Goal: Check status: Check status

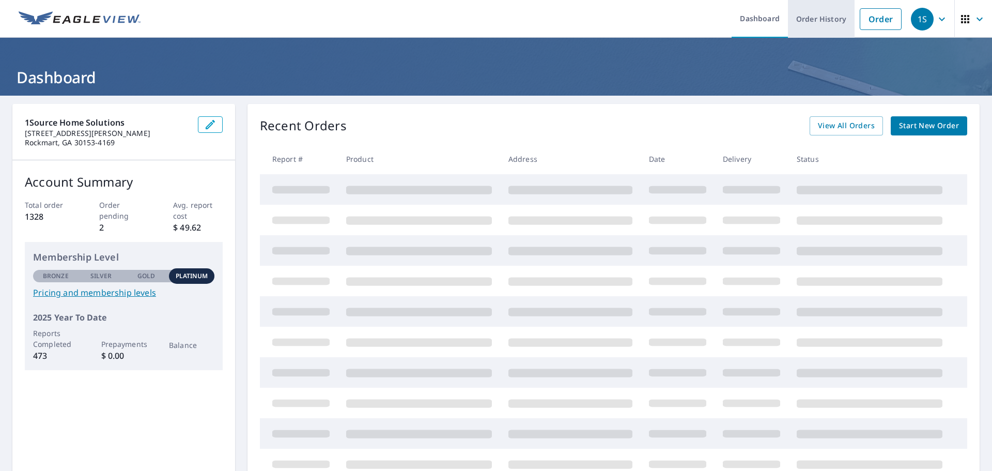
click at [824, 19] on link "Order History" at bounding box center [821, 19] width 67 height 38
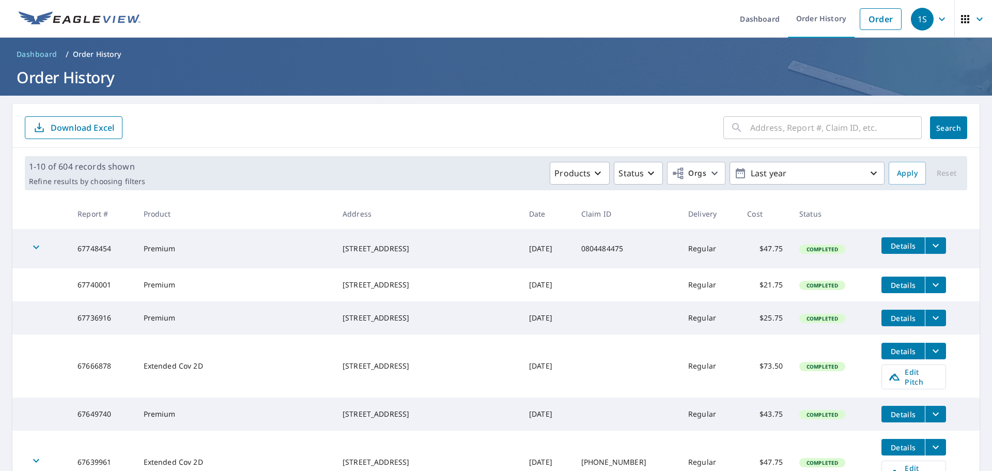
click at [806, 127] on input "text" at bounding box center [836, 127] width 172 height 29
click at [826, 11] on link "Order History" at bounding box center [821, 19] width 67 height 38
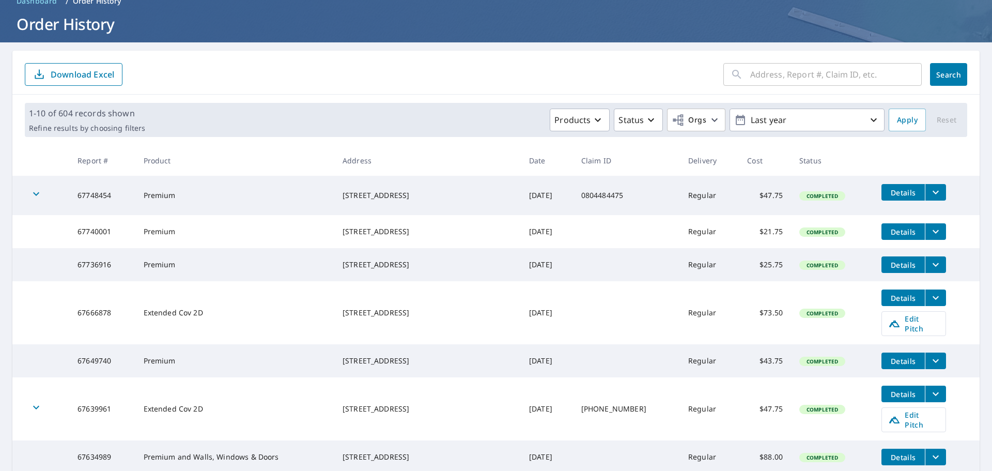
scroll to position [103, 0]
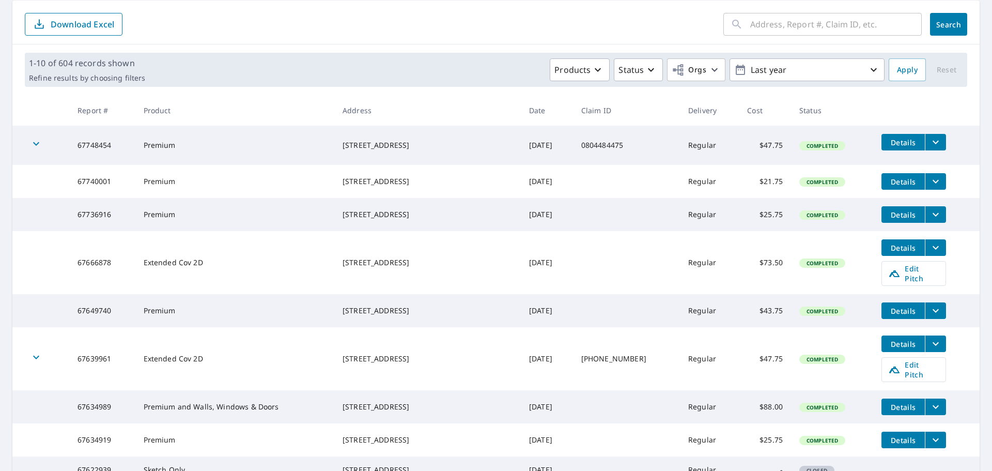
drag, startPoint x: 335, startPoint y: 214, endPoint x: 413, endPoint y: 213, distance: 78.0
click at [413, 213] on div "[STREET_ADDRESS]" at bounding box center [428, 214] width 170 height 10
copy div "[STREET_ADDRESS]"
